Goal: Information Seeking & Learning: Learn about a topic

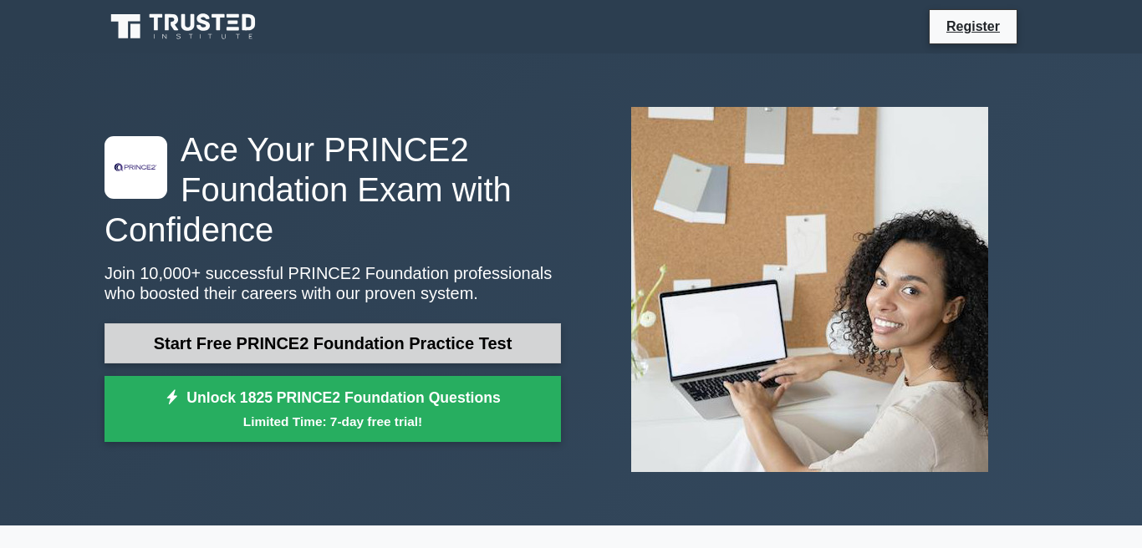
click at [251, 364] on link "Start Free PRINCE2 Foundation Practice Test" at bounding box center [332, 343] width 456 height 40
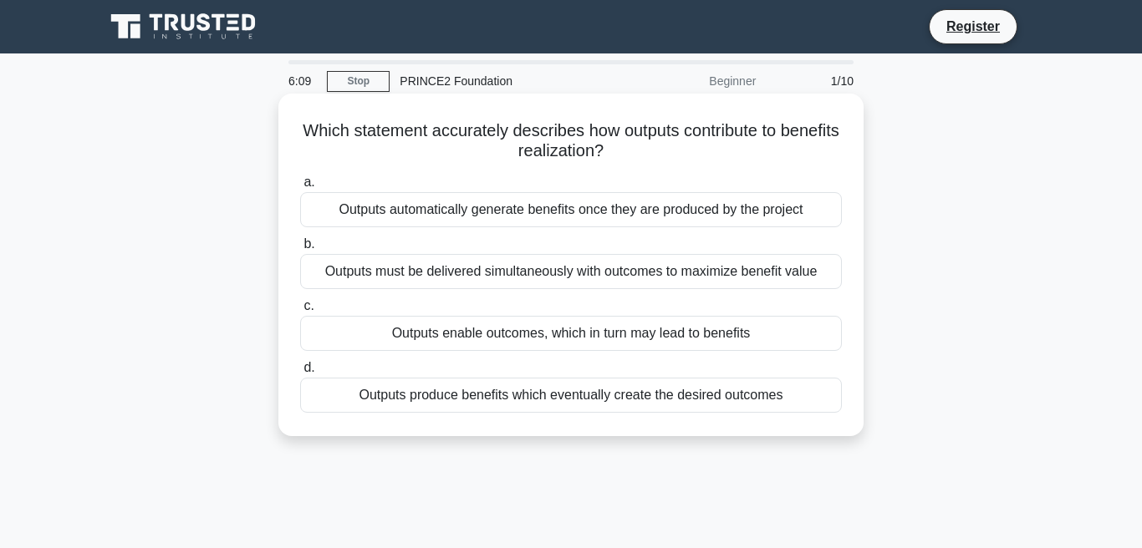
drag, startPoint x: 470, startPoint y: 181, endPoint x: 487, endPoint y: 329, distance: 149.0
click at [487, 329] on div "a. Outputs automatically generate benefits once they are produced by the projec…" at bounding box center [571, 292] width 562 height 247
click at [492, 413] on div "Outputs produce benefits which eventually create the desired outcomes" at bounding box center [571, 395] width 542 height 35
click at [300, 374] on input "d. Outputs produce benefits which eventually create the desired outcomes" at bounding box center [300, 368] width 0 height 11
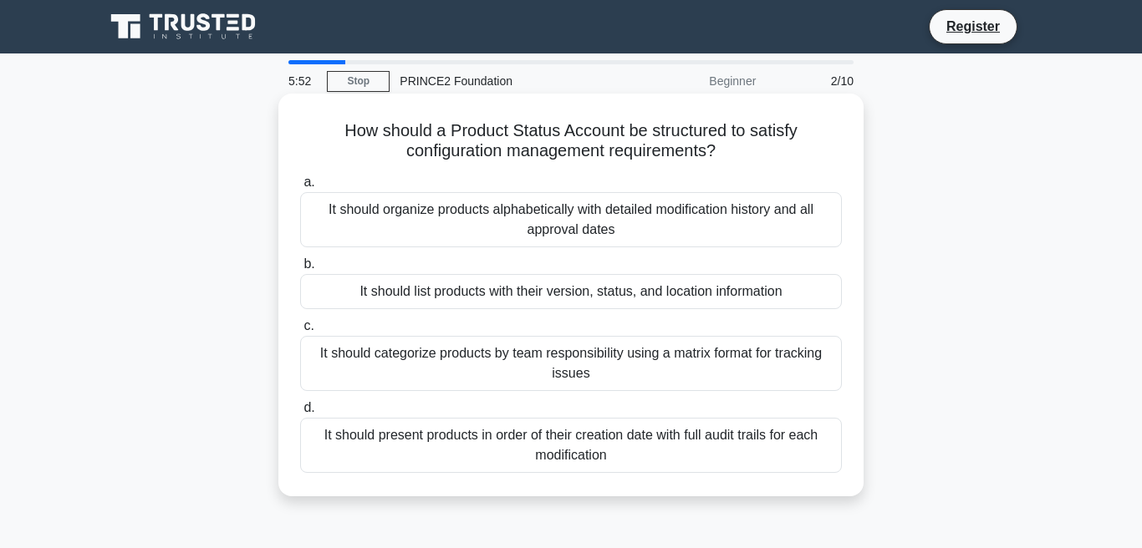
click at [558, 293] on div "It should list products with their version, status, and location information" at bounding box center [571, 291] width 542 height 35
click at [300, 270] on input "b. It should list products with their version, status, and location information" at bounding box center [300, 264] width 0 height 11
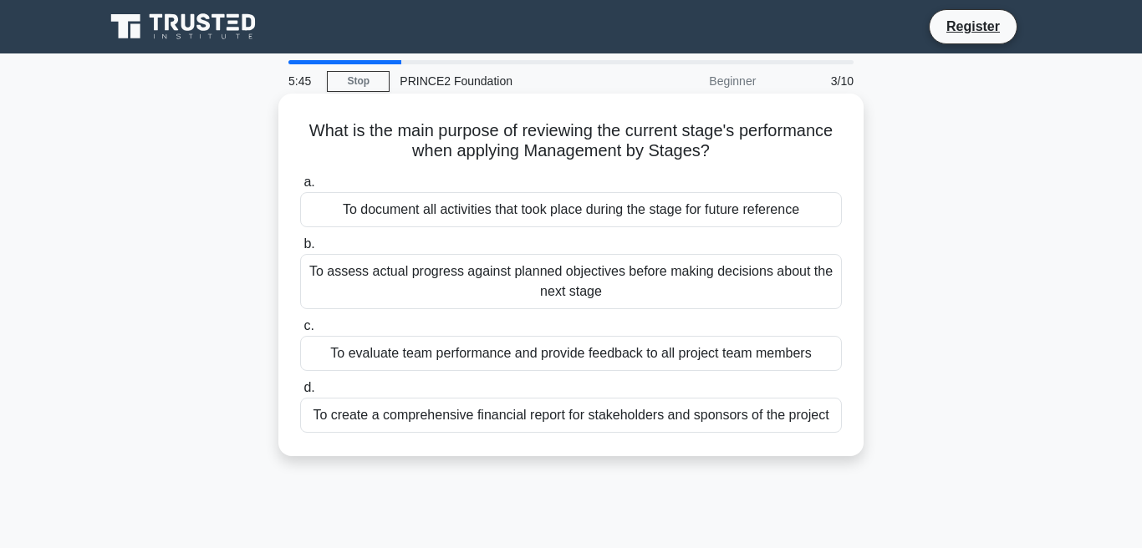
click at [547, 364] on div "To evaluate team performance and provide feedback to all project team members" at bounding box center [571, 353] width 542 height 35
click at [300, 332] on input "c. To evaluate team performance and provide feedback to all project team members" at bounding box center [300, 326] width 0 height 11
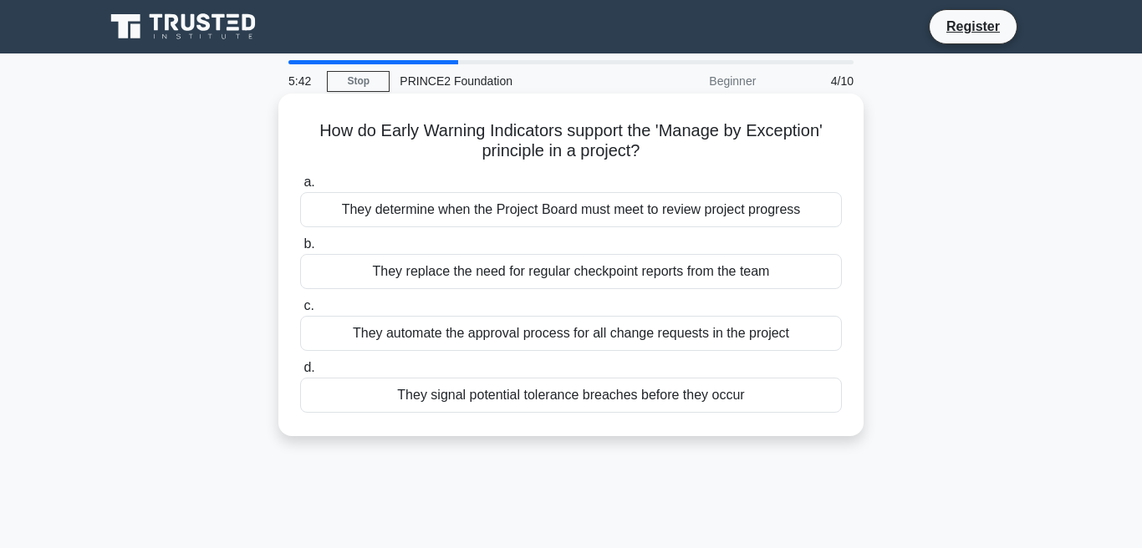
click at [562, 207] on div "They determine when the Project Board must meet to review project progress" at bounding box center [571, 209] width 542 height 35
click at [300, 188] on input "a. They determine when the Project Board must meet to review project progress" at bounding box center [300, 182] width 0 height 11
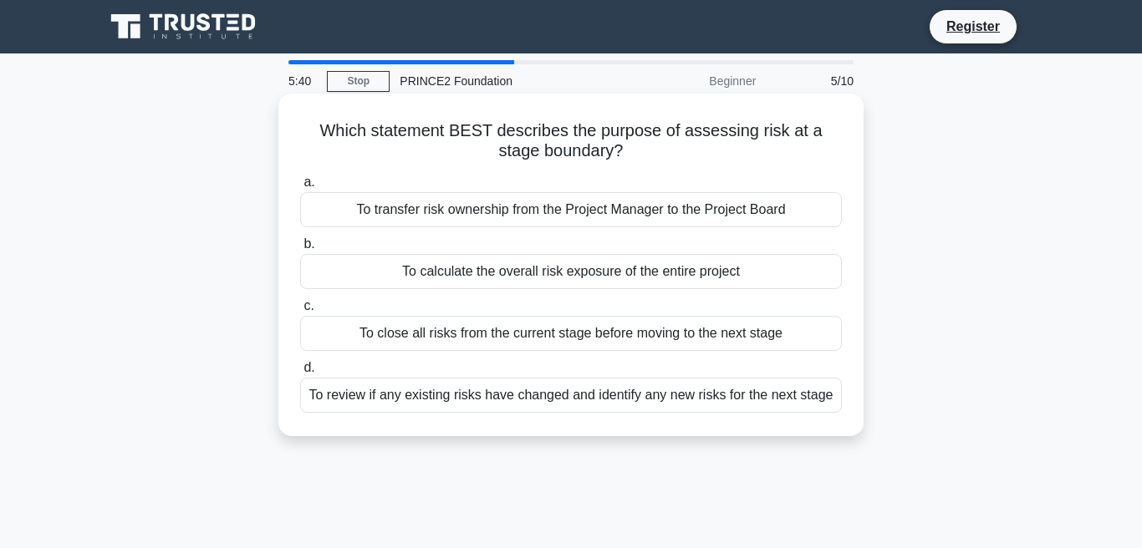
click at [532, 334] on div "To close all risks from the current stage before moving to the next stage" at bounding box center [571, 333] width 542 height 35
click at [300, 312] on input "c. To close all risks from the current stage before moving to the next stage" at bounding box center [300, 306] width 0 height 11
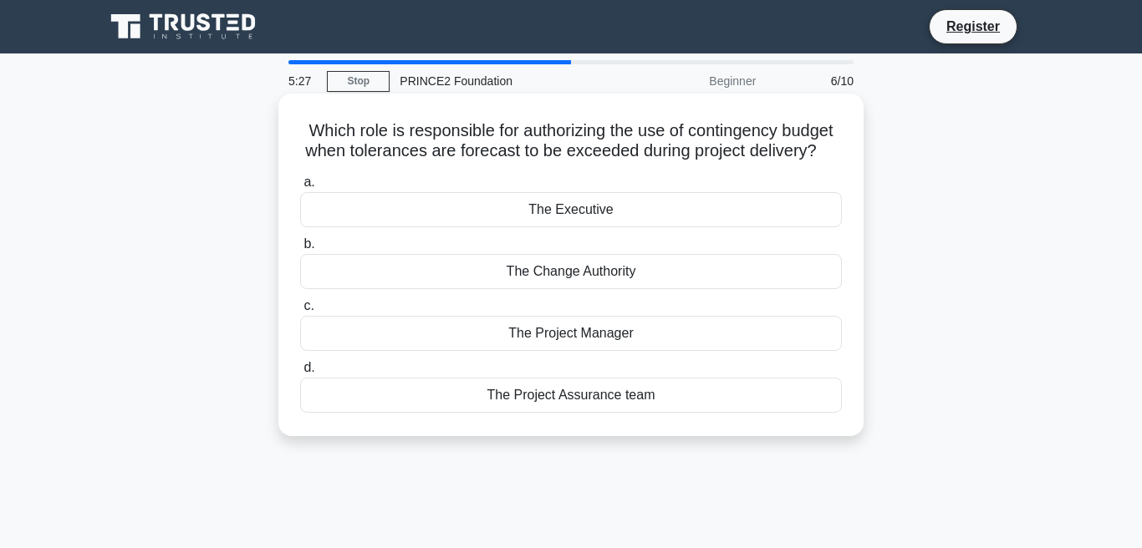
click at [550, 349] on div "The Project Manager" at bounding box center [571, 333] width 542 height 35
click at [300, 312] on input "c. The Project Manager" at bounding box center [300, 306] width 0 height 11
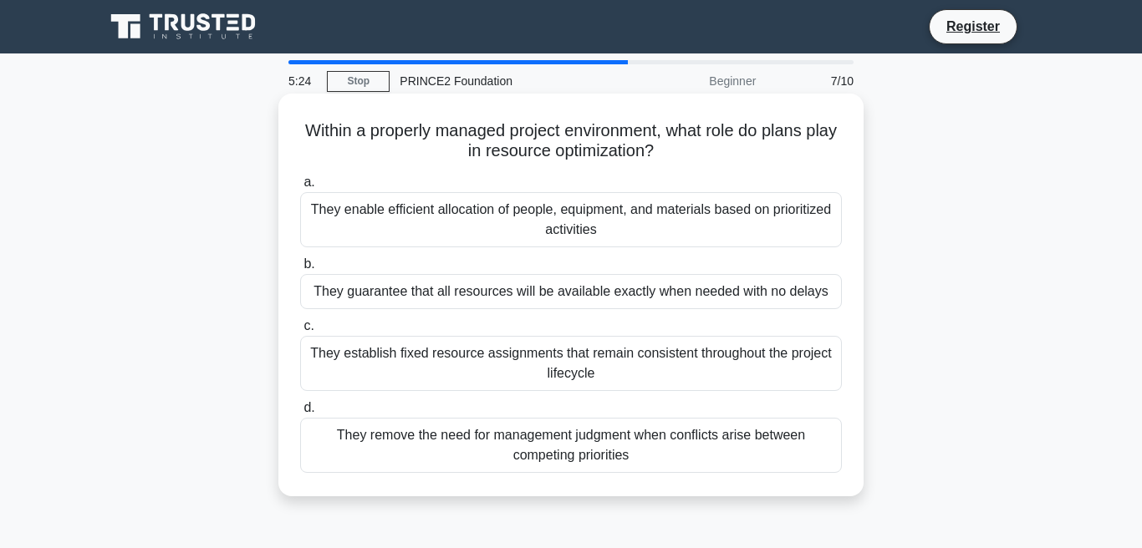
click at [568, 246] on div "They enable efficient allocation of people, equipment, and materials based on p…" at bounding box center [571, 219] width 542 height 55
click at [300, 188] on input "a. They enable efficient allocation of people, equipment, and materials based o…" at bounding box center [300, 182] width 0 height 11
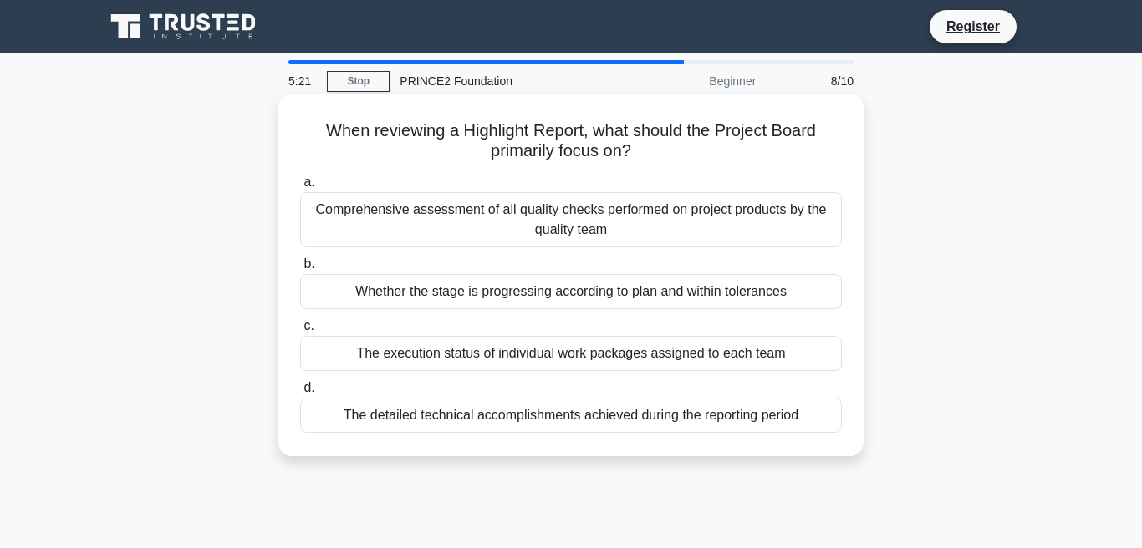
click at [571, 410] on div "The detailed technical accomplishments achieved during the reporting period" at bounding box center [571, 415] width 542 height 35
click at [300, 394] on input "d. The detailed technical accomplishments achieved during the reporting period" at bounding box center [300, 388] width 0 height 11
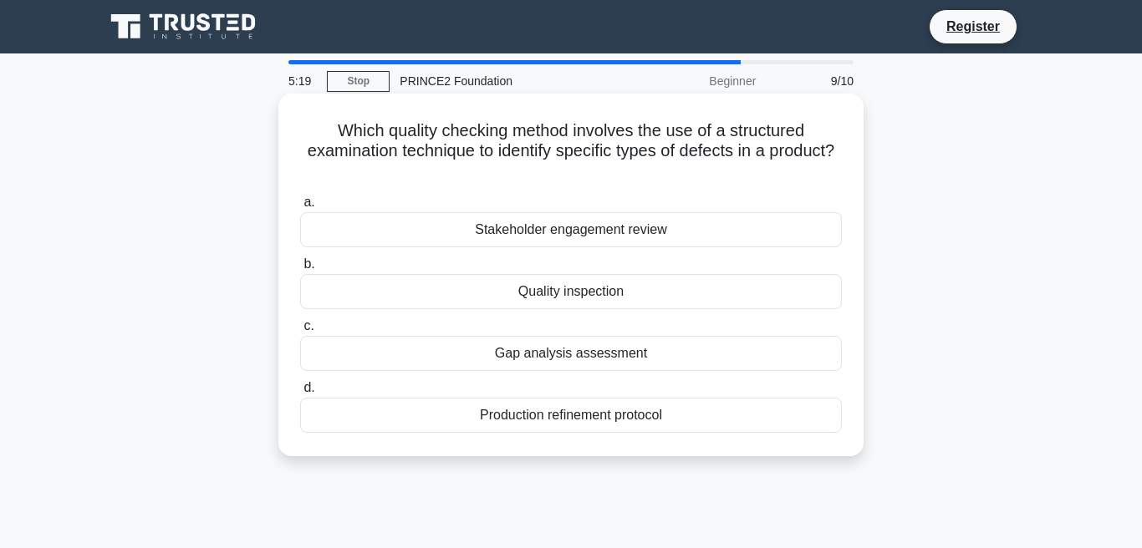
click at [599, 295] on div "Quality inspection" at bounding box center [571, 291] width 542 height 35
click at [300, 270] on input "b. Quality inspection" at bounding box center [300, 264] width 0 height 11
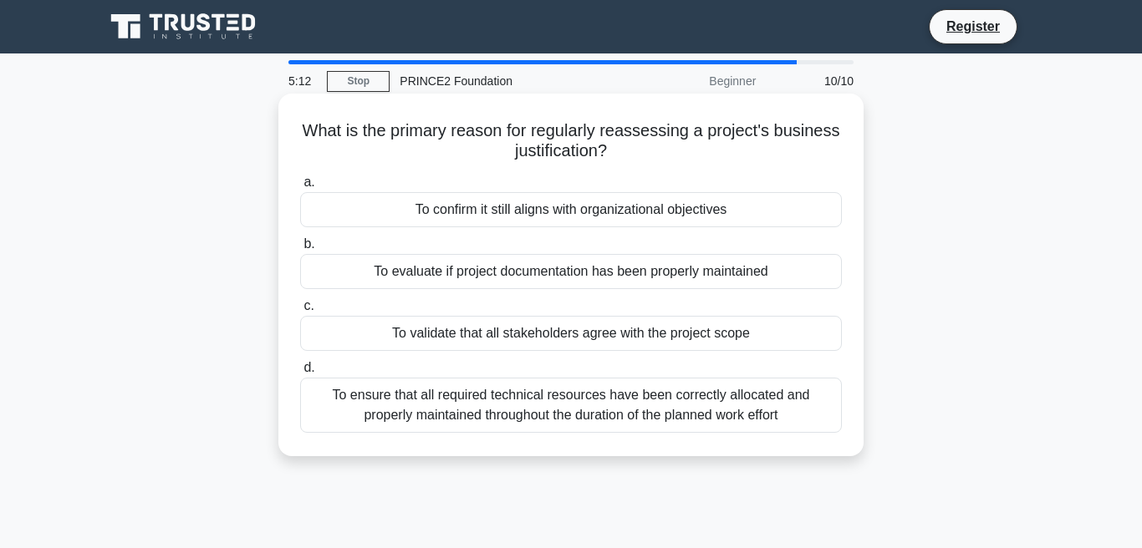
click at [382, 405] on div "To ensure that all required technical resources have been correctly allocated a…" at bounding box center [571, 405] width 542 height 55
click at [300, 374] on input "d. To ensure that all required technical resources have been correctly allocate…" at bounding box center [300, 368] width 0 height 11
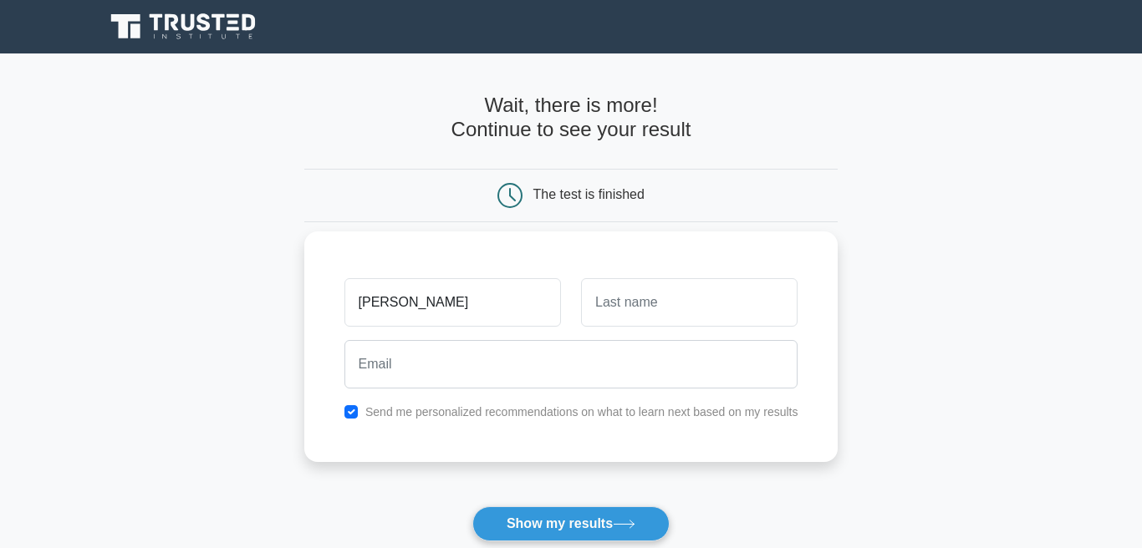
type input "anna"
click at [640, 299] on input "text" at bounding box center [689, 302] width 216 height 48
type input "danna"
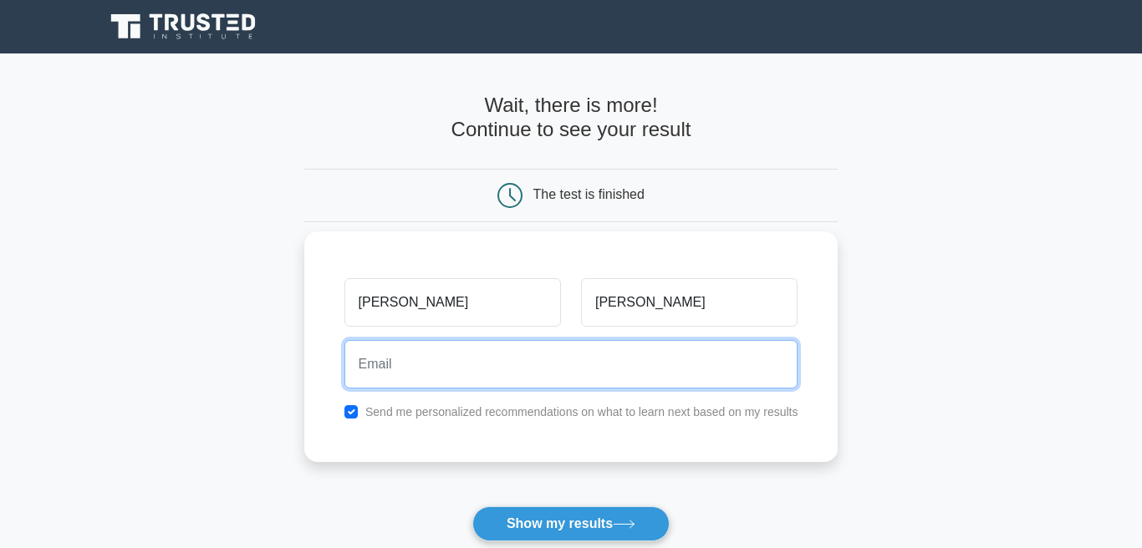
click at [542, 369] on input "email" at bounding box center [571, 364] width 454 height 48
click at [416, 359] on input "haikalianna1gma" at bounding box center [571, 364] width 454 height 48
click at [425, 365] on input "haikalianna1q@gma" at bounding box center [571, 364] width 454 height 48
click at [463, 368] on input "haikalianna1@gma" at bounding box center [571, 364] width 454 height 48
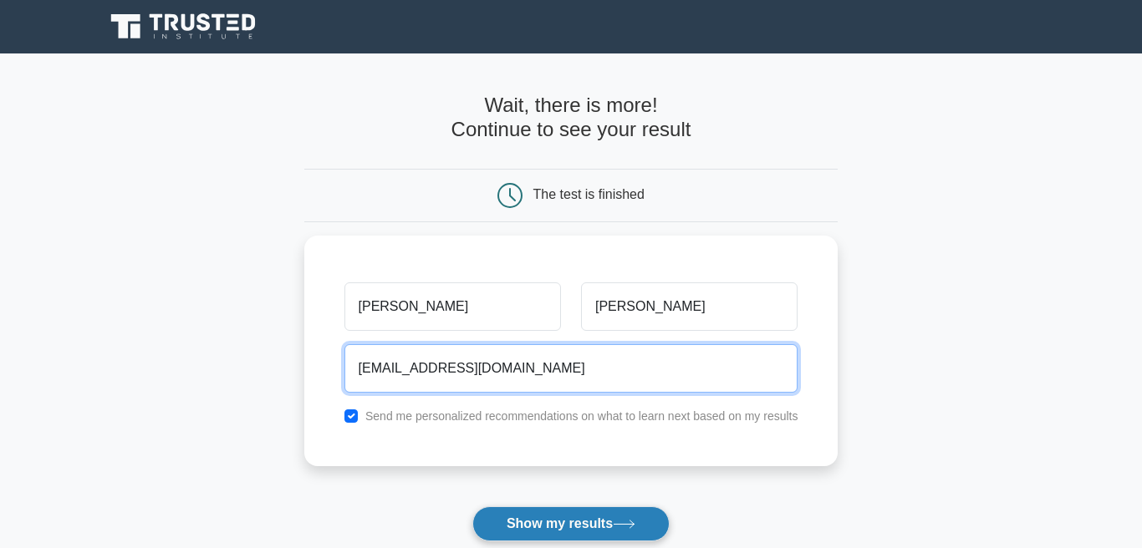
type input "haikalianna1@gmail.com"
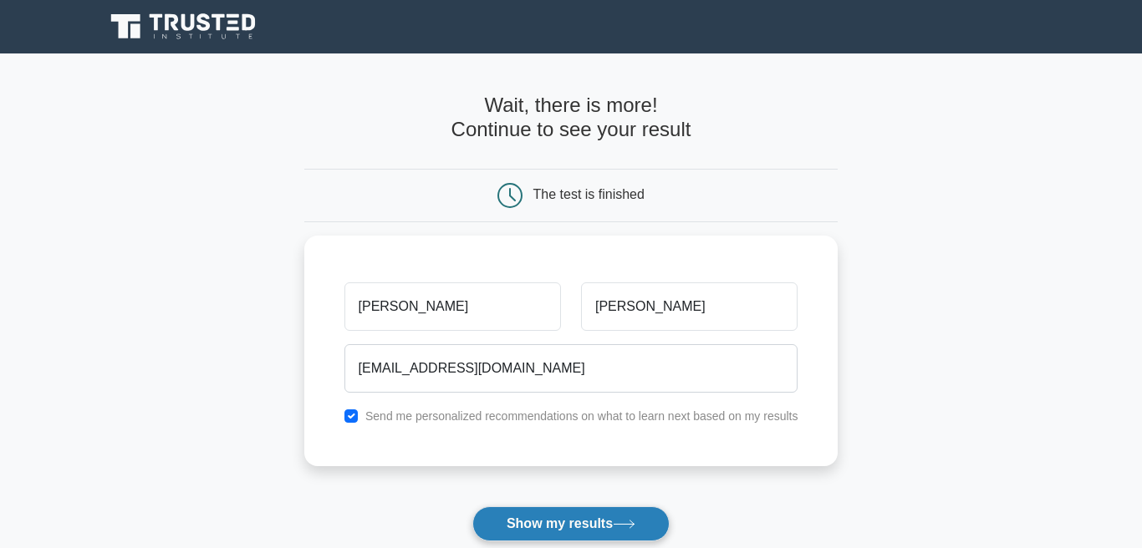
click at [509, 522] on button "Show my results" at bounding box center [570, 524] width 197 height 35
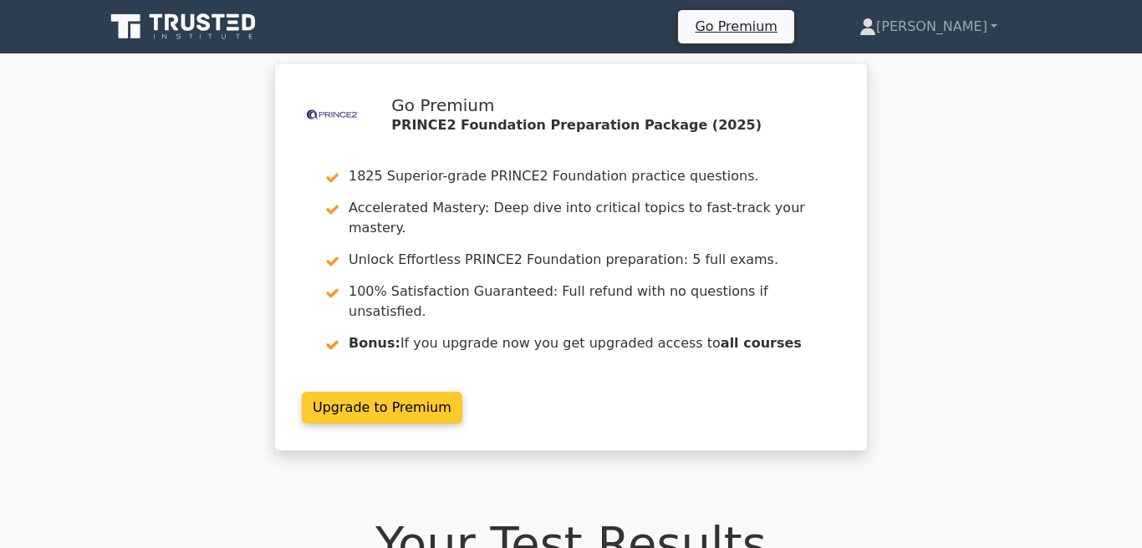
click at [358, 392] on link "Upgrade to Premium" at bounding box center [382, 408] width 160 height 32
click at [359, 392] on link "Upgrade to Premium" at bounding box center [382, 408] width 160 height 32
